Goal: Task Accomplishment & Management: Complete application form

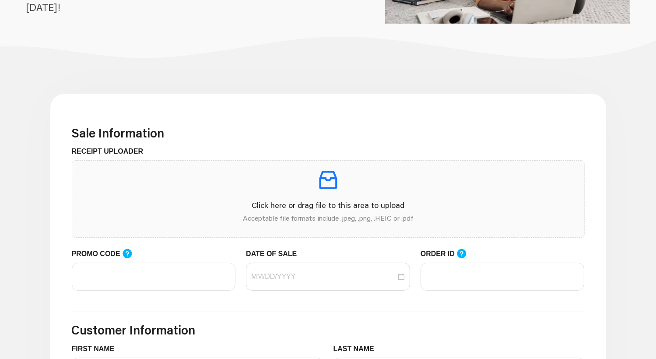
scroll to position [202, 0]
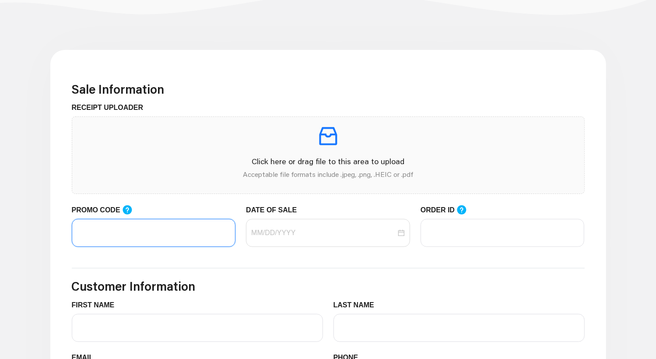
click at [166, 238] on input "PROMO CODE" at bounding box center [154, 233] width 164 height 28
paste input "LIFEMART20"
type input "LIFEMART20"
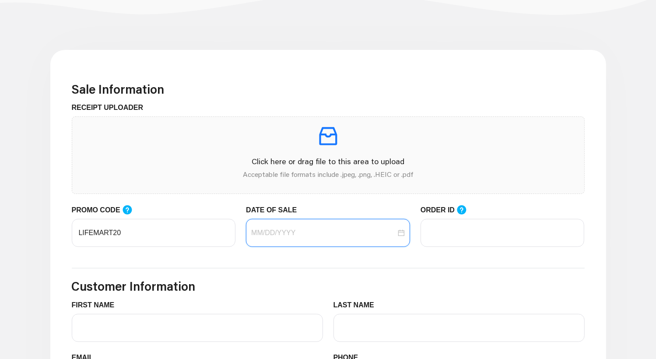
click at [329, 231] on input "DATE OF SALE" at bounding box center [323, 232] width 145 height 10
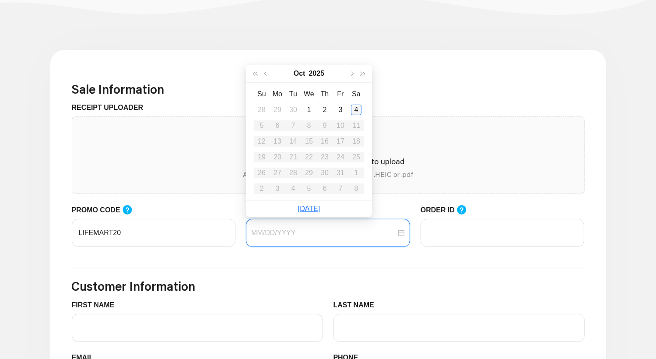
type input "[DATE]"
click at [354, 112] on div "4" at bounding box center [356, 110] width 10 height 10
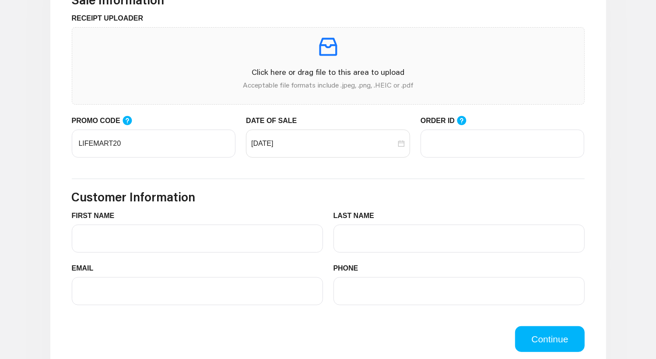
scroll to position [285, 0]
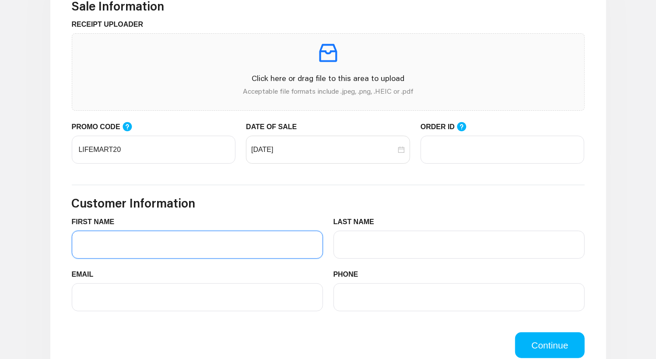
click at [201, 246] on input "FIRST NAME" at bounding box center [197, 245] width 251 height 28
type input "[PERSON_NAME]"
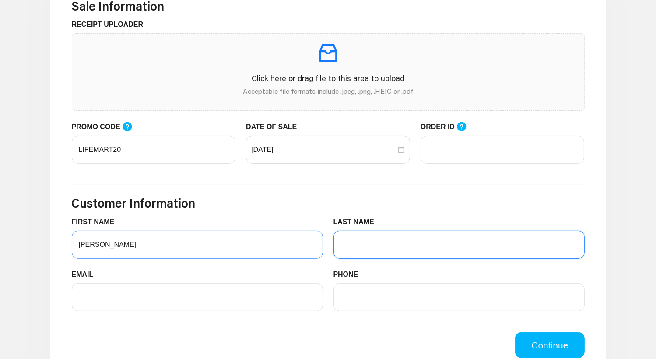
type input "[PERSON_NAME]"
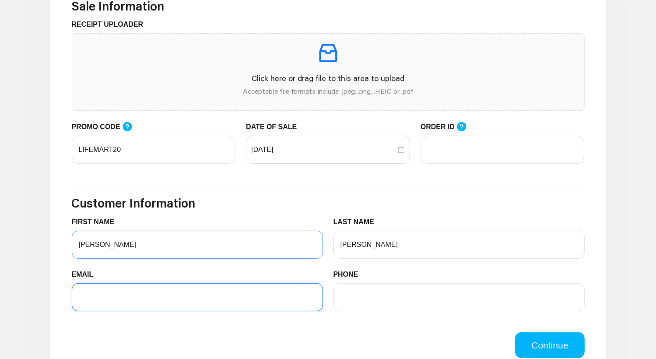
type input "[EMAIL_ADDRESS][DOMAIN_NAME]"
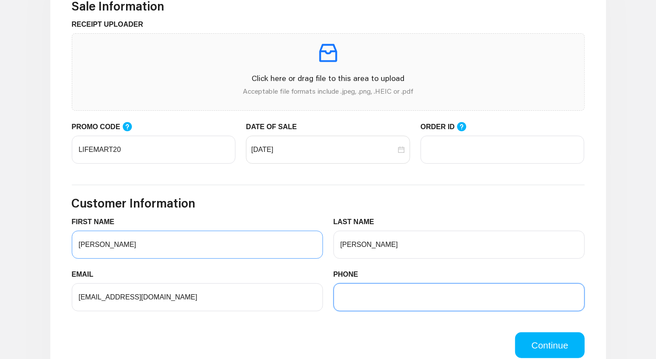
type input "3304727967"
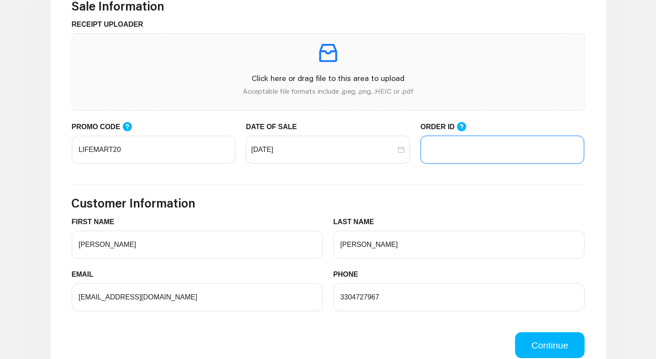
click at [451, 156] on input "ORDER ID" at bounding box center [502, 150] width 164 height 28
paste input "103623533"
type input "103623533"
click at [432, 199] on h3 "Customer Information" at bounding box center [328, 203] width 513 height 15
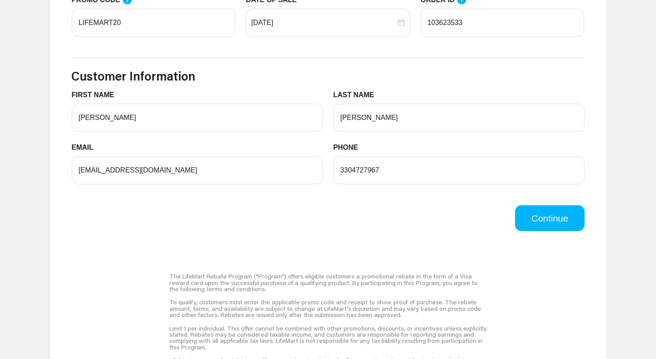
scroll to position [413, 0]
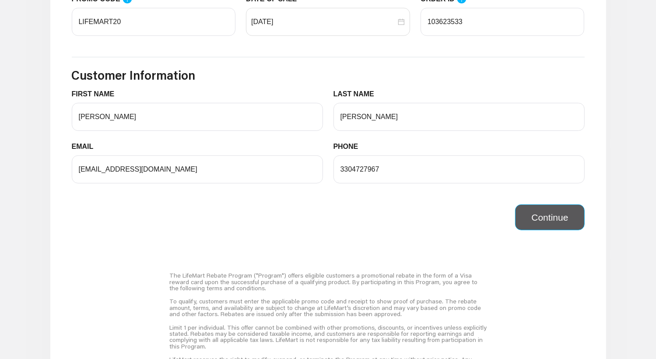
click at [530, 219] on button "Continue" at bounding box center [549, 217] width 69 height 26
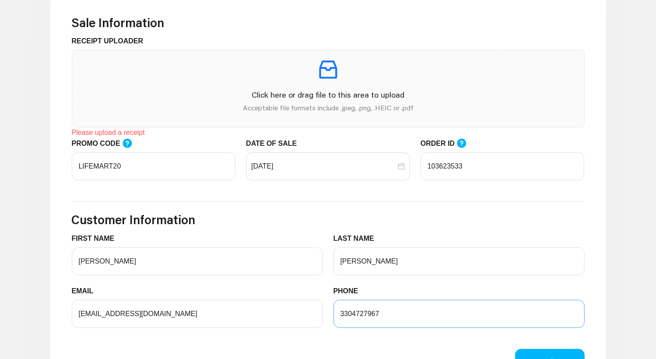
scroll to position [268, 0]
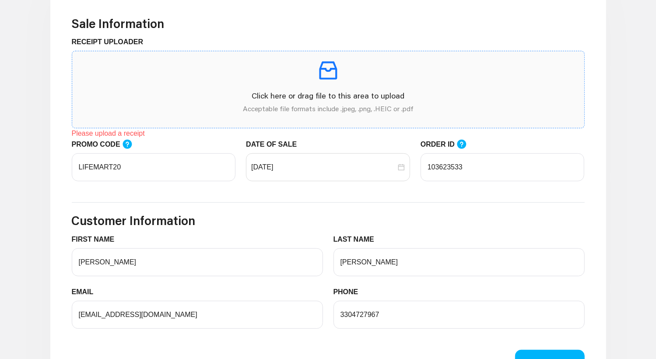
click at [278, 82] on p at bounding box center [328, 70] width 498 height 24
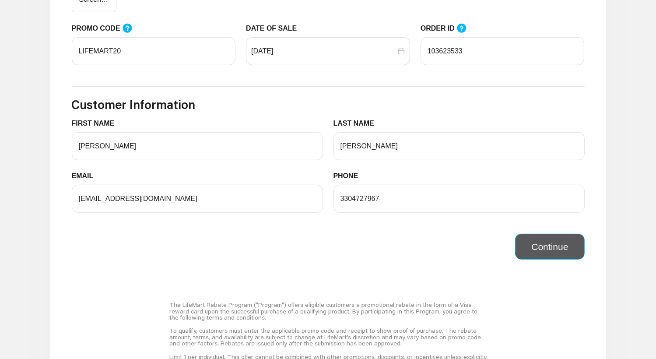
click at [527, 255] on button "Continue" at bounding box center [549, 247] width 69 height 26
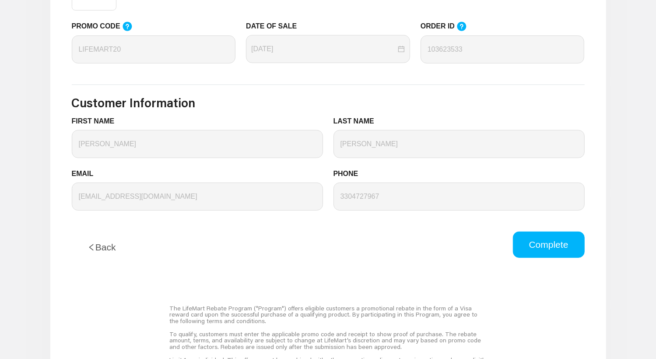
scroll to position [364, 0]
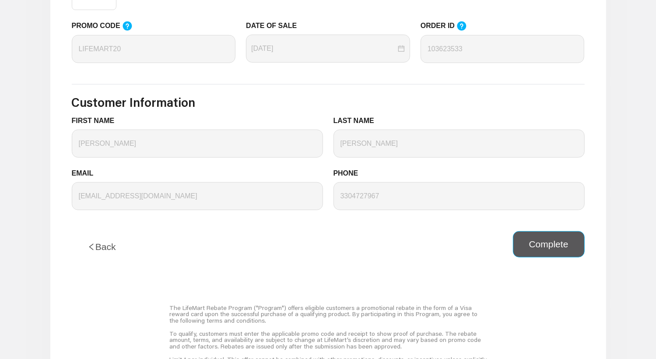
click at [556, 249] on button "Complete" at bounding box center [549, 244] width 72 height 26
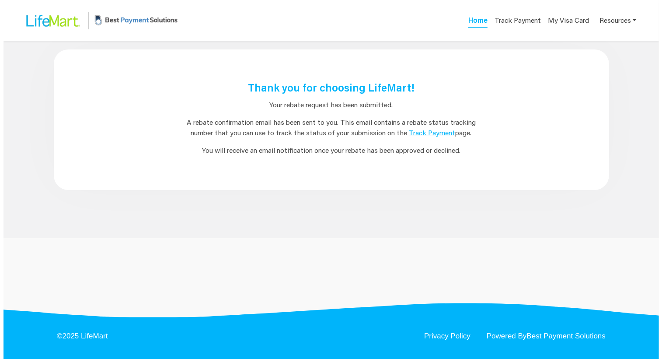
scroll to position [0, 0]
